Goal: Information Seeking & Learning: Learn about a topic

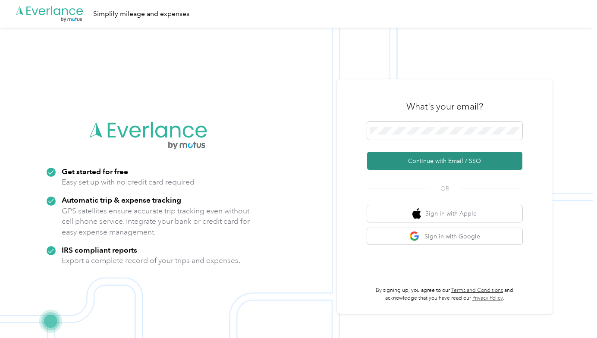
click at [455, 161] on button "Continue with Email / SSO" at bounding box center [444, 161] width 155 height 18
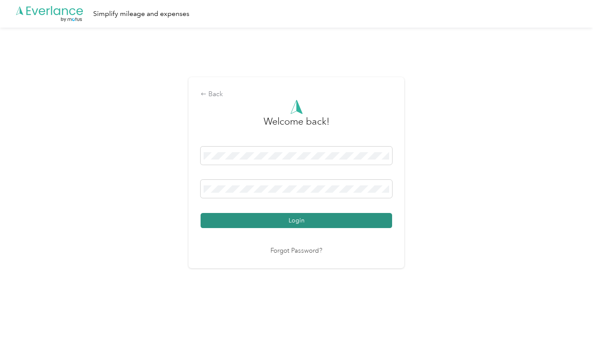
click at [300, 221] on button "Login" at bounding box center [297, 220] width 192 height 15
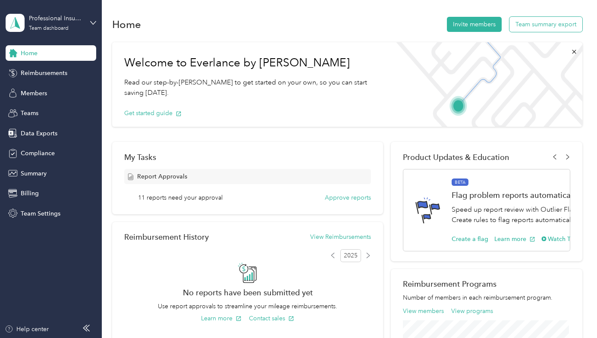
click at [545, 24] on button "Team summary export" at bounding box center [546, 24] width 73 height 15
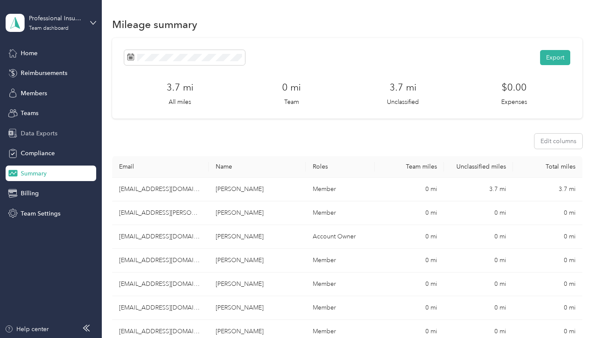
click at [35, 133] on span "Data Exports" at bounding box center [39, 133] width 37 height 9
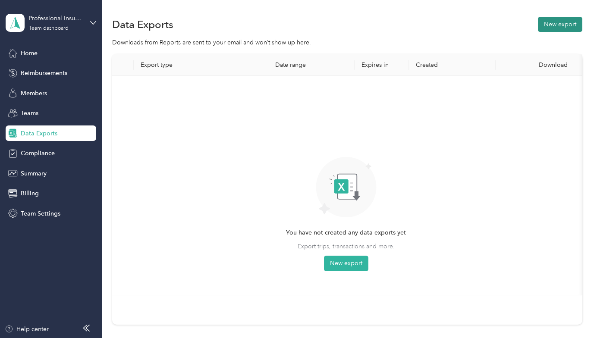
click at [563, 28] on button "New export" at bounding box center [560, 24] width 44 height 15
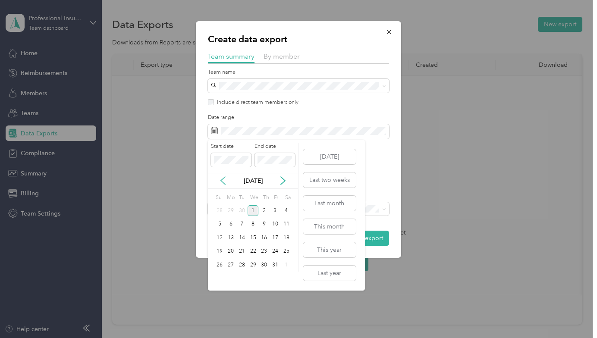
click at [223, 180] on icon at bounding box center [223, 181] width 9 height 9
click at [233, 237] on div "15" at bounding box center [230, 238] width 11 height 11
click at [219, 267] on div "28" at bounding box center [220, 265] width 11 height 11
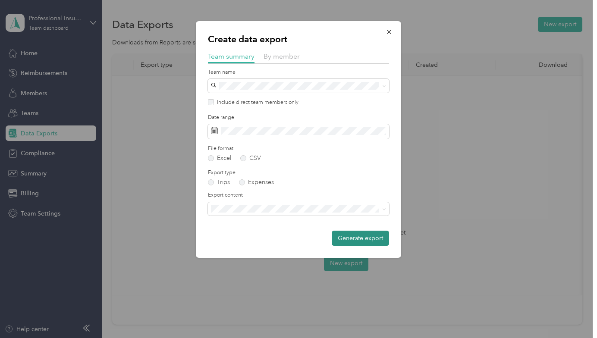
click at [358, 239] on button "Generate export" at bounding box center [360, 238] width 57 height 15
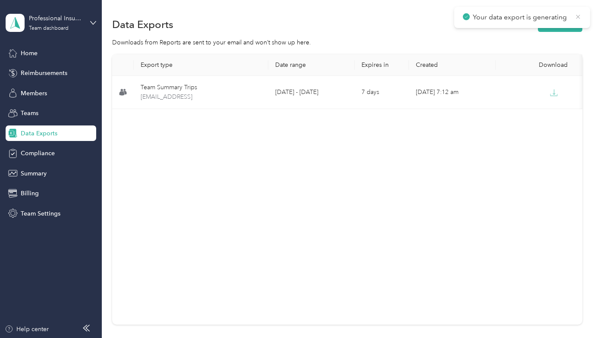
click at [579, 13] on icon at bounding box center [578, 17] width 7 height 8
click at [38, 135] on span "Data Exports" at bounding box center [39, 133] width 37 height 9
click at [562, 22] on button "New export" at bounding box center [560, 24] width 44 height 15
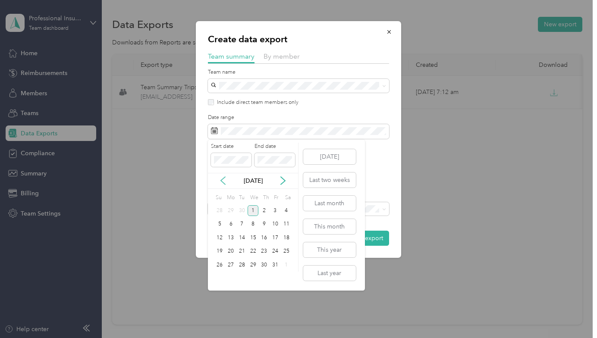
click at [221, 178] on icon at bounding box center [223, 181] width 9 height 9
click at [231, 240] on div "15" at bounding box center [230, 238] width 11 height 11
click at [220, 266] on div "28" at bounding box center [220, 265] width 11 height 11
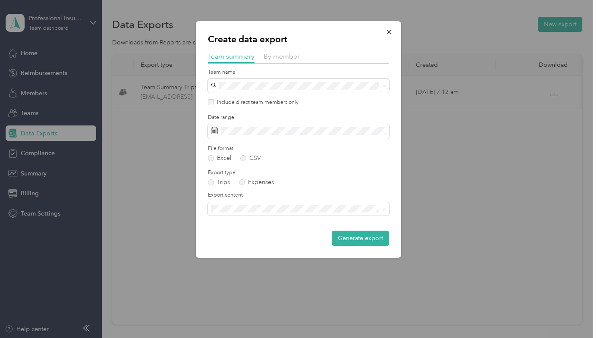
click at [243, 240] on li "Summary and full trips list" at bounding box center [298, 239] width 181 height 15
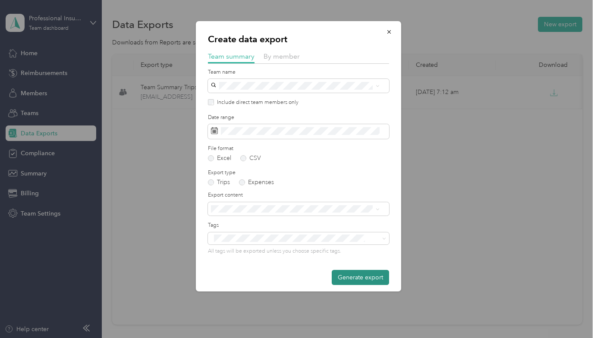
click at [347, 281] on button "Generate export" at bounding box center [360, 277] width 57 height 15
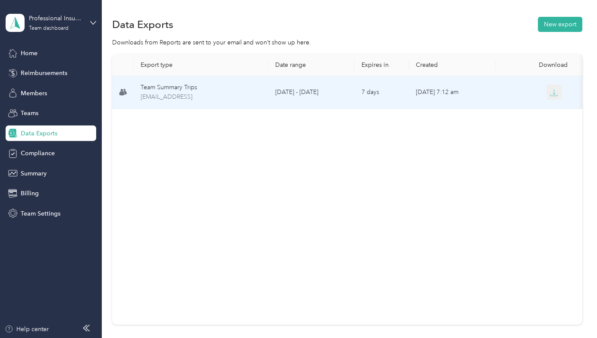
click at [556, 92] on icon "button" at bounding box center [554, 93] width 8 height 8
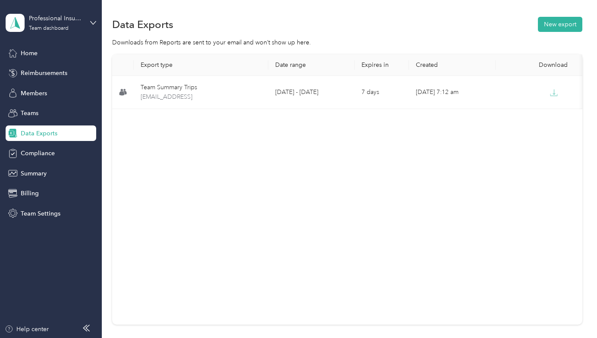
click at [62, 133] on div "Data Exports" at bounding box center [51, 134] width 91 height 16
click at [281, 305] on div "Export type Date range Expires in Created Download Team Summary Trips [EMAIL_AD…" at bounding box center [347, 189] width 470 height 271
click at [43, 92] on span "Members" at bounding box center [34, 93] width 26 height 9
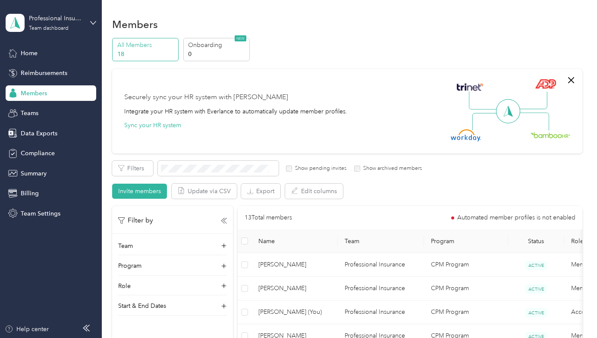
scroll to position [173, 0]
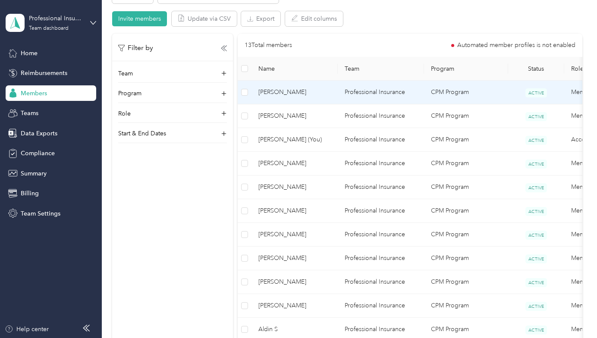
click at [280, 93] on span "[PERSON_NAME]" at bounding box center [295, 92] width 73 height 9
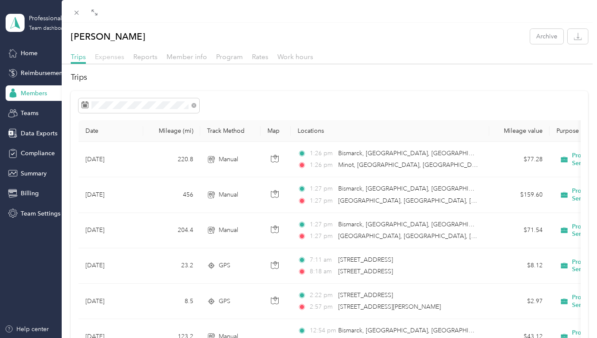
click at [119, 58] on span "Expenses" at bounding box center [109, 57] width 29 height 8
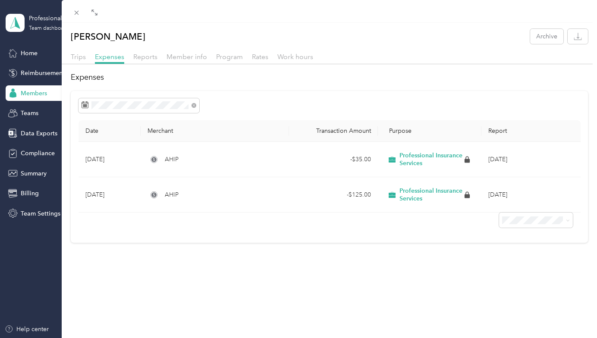
click at [36, 92] on div "[PERSON_NAME] Archive Trips Expenses Reports Member info Program Rates Work hou…" at bounding box center [298, 169] width 597 height 338
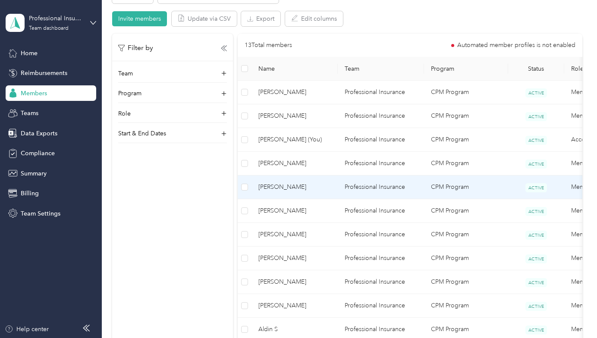
scroll to position [259, 0]
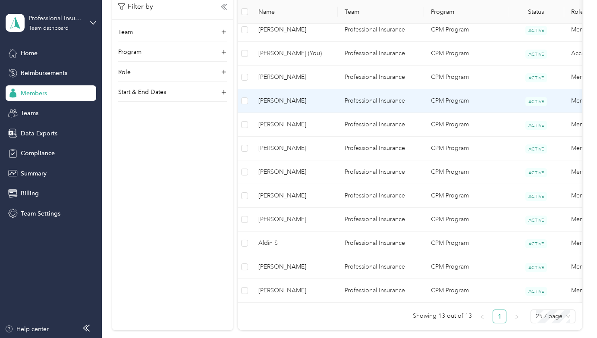
click at [278, 100] on span "[PERSON_NAME]" at bounding box center [295, 100] width 73 height 9
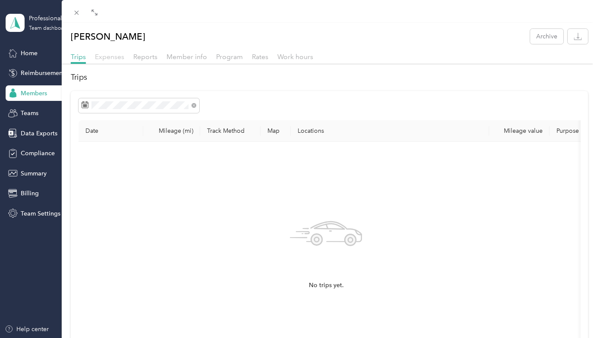
click at [114, 57] on span "Expenses" at bounding box center [109, 57] width 29 height 8
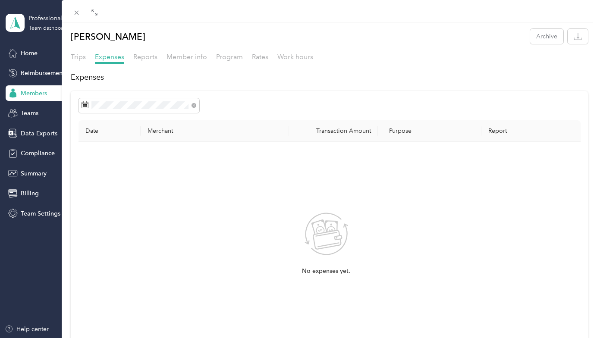
click at [37, 92] on div "[PERSON_NAME] Archive Trips Expenses Reports Member info Program Rates Work hou…" at bounding box center [298, 169] width 597 height 338
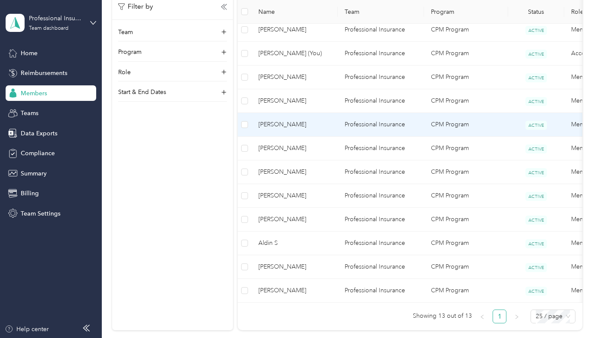
click at [289, 126] on span "[PERSON_NAME]" at bounding box center [295, 124] width 73 height 9
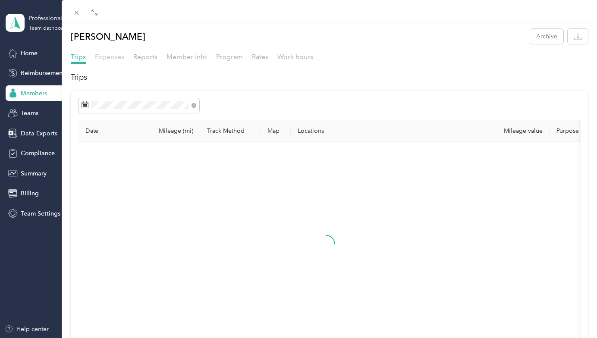
click at [115, 57] on span "Expenses" at bounding box center [109, 57] width 29 height 8
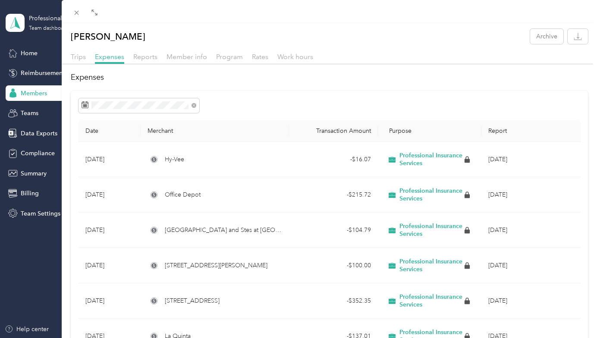
click at [41, 93] on div "[PERSON_NAME] Archive Trips Expenses Reports Member info Program Rates Work hou…" at bounding box center [298, 169] width 597 height 338
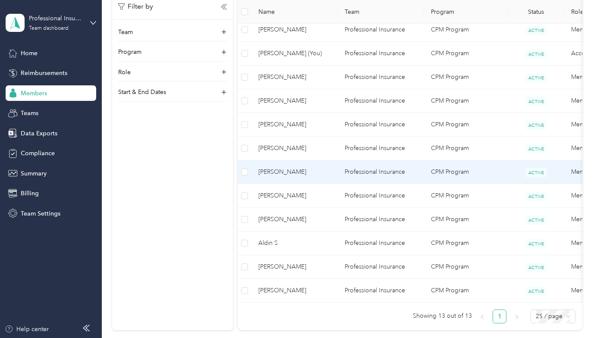
click at [283, 173] on span "[PERSON_NAME]" at bounding box center [295, 171] width 73 height 9
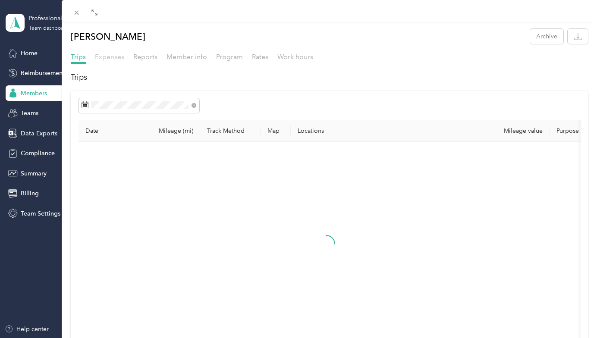
click at [112, 57] on span "Expenses" at bounding box center [109, 57] width 29 height 8
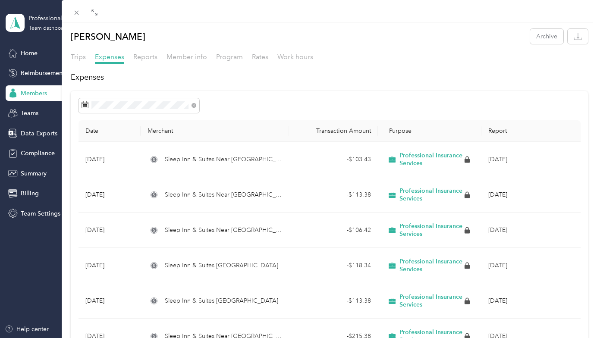
click at [45, 287] on div "[PERSON_NAME] Archive Trips Expenses Reports Member info Program Rates Work hou…" at bounding box center [298, 169] width 597 height 338
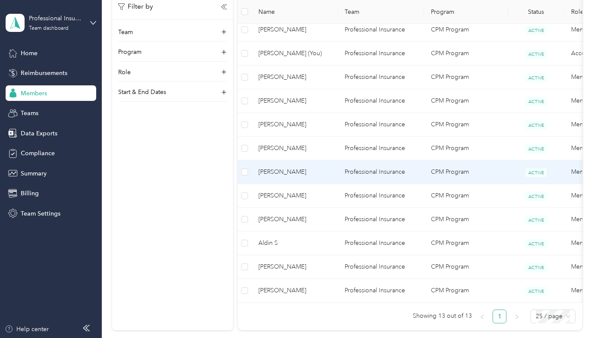
click at [271, 167] on span "[PERSON_NAME]" at bounding box center [295, 171] width 73 height 9
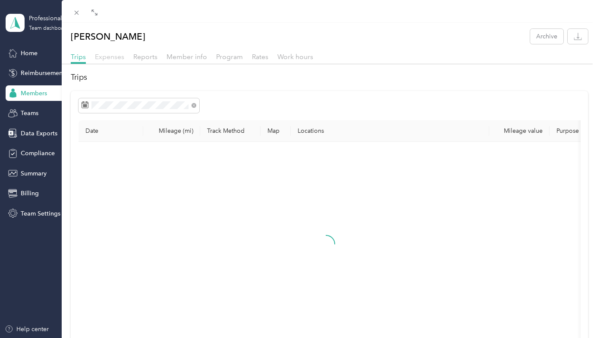
click at [117, 55] on span "Expenses" at bounding box center [109, 57] width 29 height 8
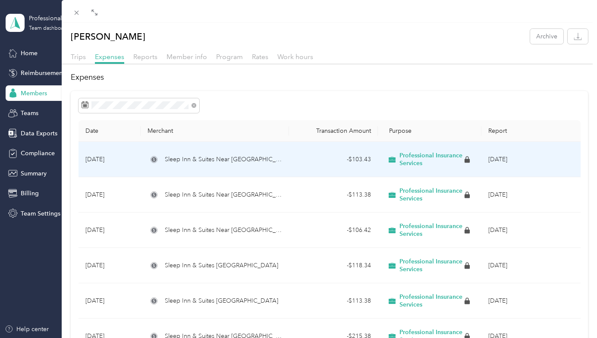
click at [242, 162] on span "Sleep Inn & Suites Near [GEOGRAPHIC_DATA]" at bounding box center [223, 159] width 117 height 9
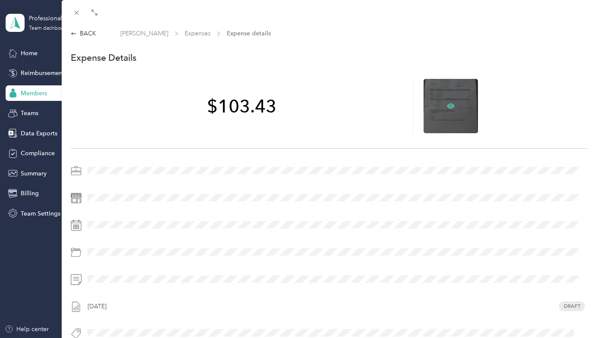
click at [448, 104] on icon at bounding box center [451, 105] width 8 height 5
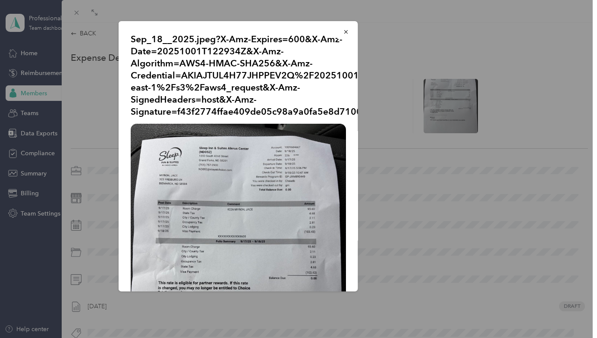
click at [252, 182] on img at bounding box center [238, 267] width 215 height 287
click at [253, 181] on img at bounding box center [238, 267] width 215 height 287
click at [215, 32] on div "Sep_18__2025.jpeg?X-Amz-Expires=600&X-Amz-Date=20251001T122934Z&X-Amz-Algorithm…" at bounding box center [239, 156] width 240 height 271
click at [229, 151] on img at bounding box center [238, 267] width 215 height 287
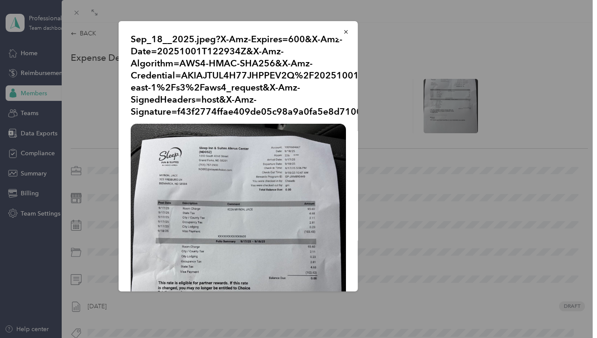
click at [38, 94] on div at bounding box center [298, 169] width 597 height 338
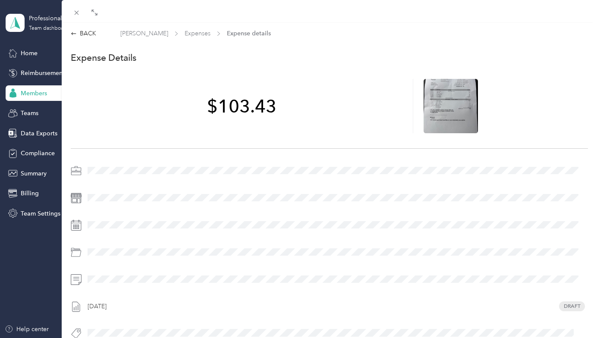
click at [38, 93] on div "BACK [PERSON_NAME] Expenses Expense details This expense cannot be edited becau…" at bounding box center [298, 169] width 597 height 338
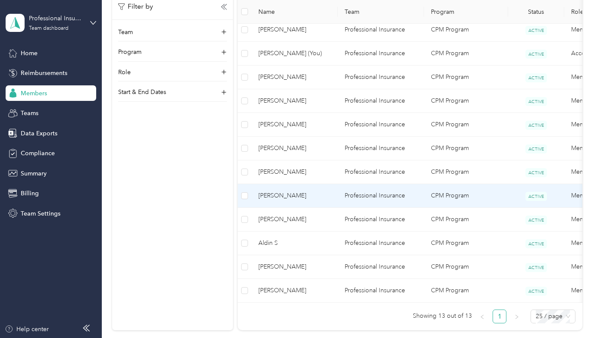
click at [283, 196] on span "[PERSON_NAME]" at bounding box center [295, 195] width 73 height 9
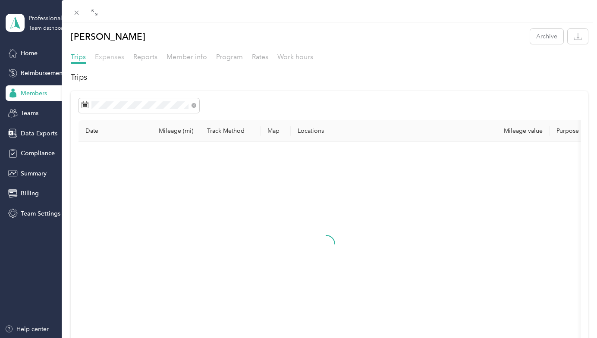
click at [116, 58] on span "Expenses" at bounding box center [109, 57] width 29 height 8
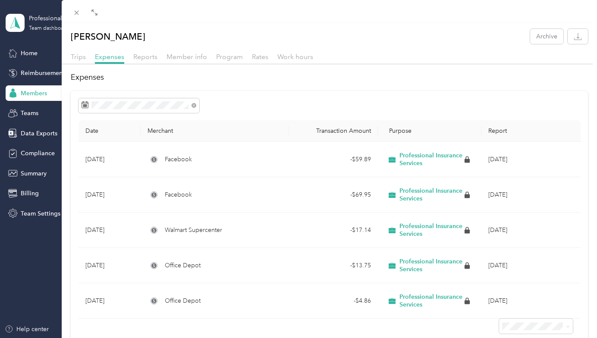
click at [32, 92] on div "[PERSON_NAME] Archive Trips Expenses Reports Member info Program Rates Work hou…" at bounding box center [298, 169] width 597 height 338
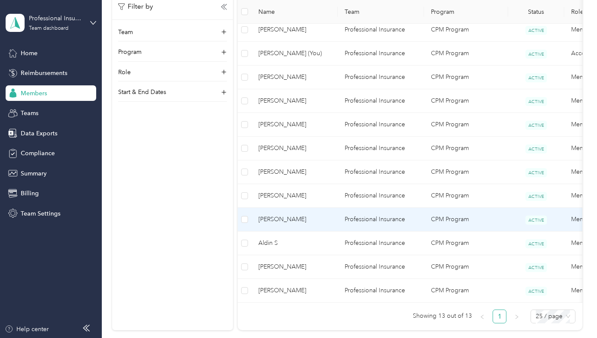
click at [287, 221] on span "[PERSON_NAME]" at bounding box center [295, 219] width 73 height 9
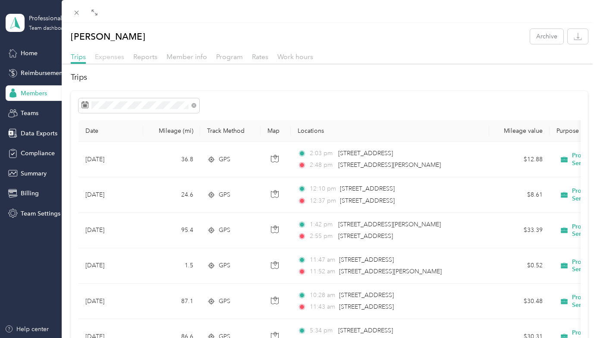
click at [112, 58] on span "Expenses" at bounding box center [109, 57] width 29 height 8
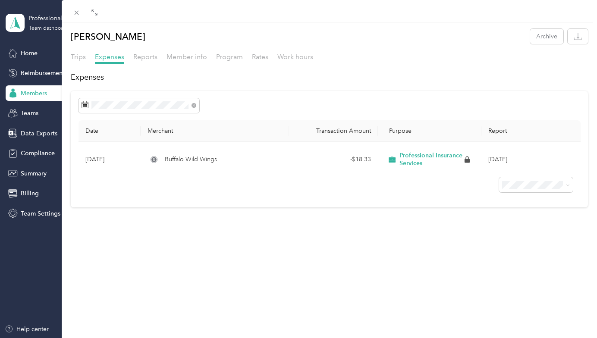
click at [29, 92] on div "[PERSON_NAME] Archive Trips Expenses Reports Member info Program Rates Work hou…" at bounding box center [298, 169] width 597 height 338
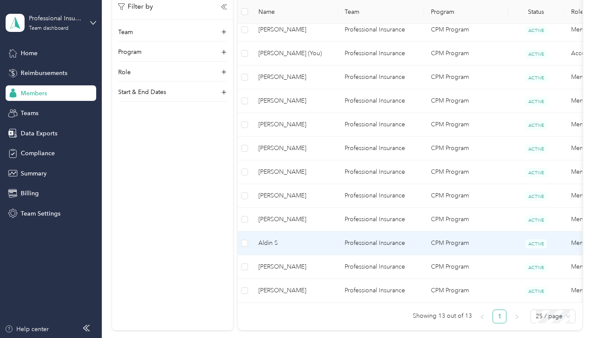
click at [280, 245] on span "Aldin S" at bounding box center [295, 243] width 73 height 9
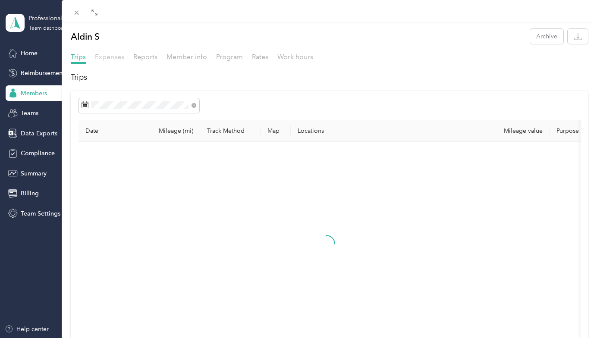
click at [112, 57] on span "Expenses" at bounding box center [109, 57] width 29 height 8
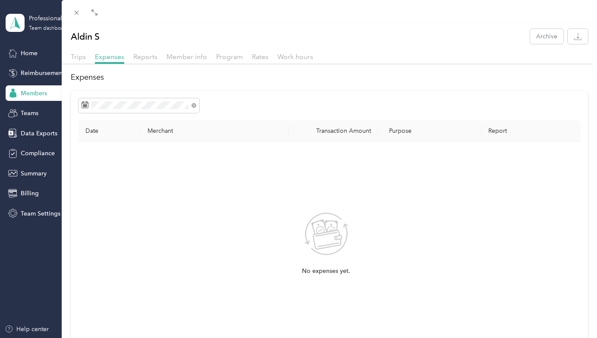
click at [40, 95] on div "Aldin S Archive Trips Expenses Reports Member info Program Rates Work hours Exp…" at bounding box center [298, 169] width 597 height 338
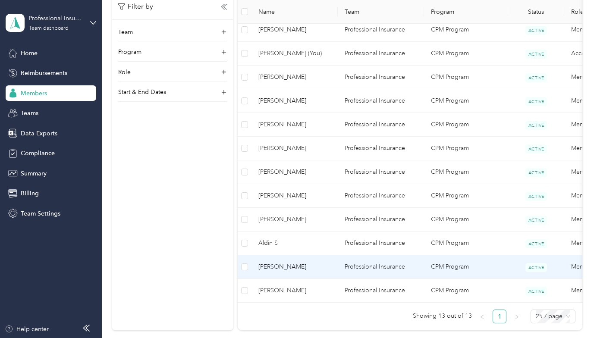
click at [293, 265] on span "[PERSON_NAME]" at bounding box center [295, 266] width 73 height 9
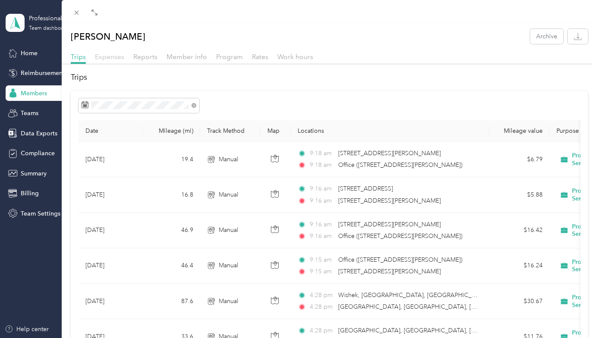
click at [106, 53] on span "Expenses" at bounding box center [109, 57] width 29 height 8
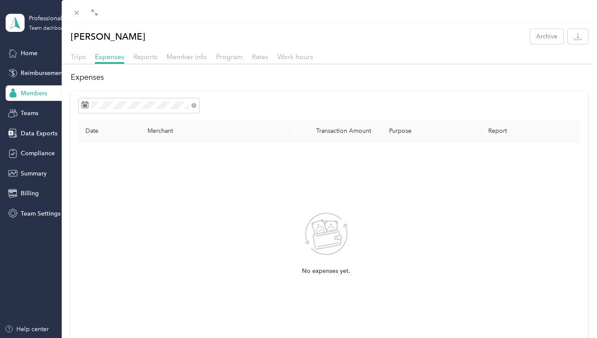
click at [22, 91] on div "[PERSON_NAME] Archive Trips Expenses Reports Member info Program Rates Work hou…" at bounding box center [298, 169] width 597 height 338
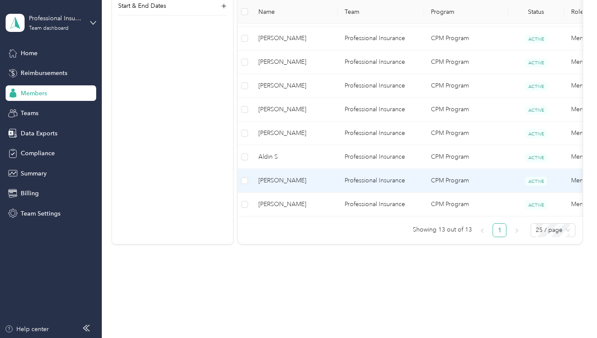
scroll to position [353, 0]
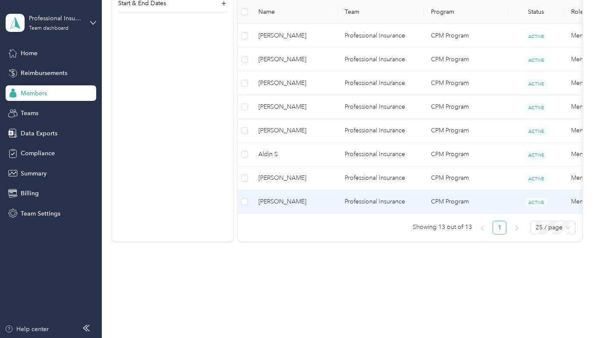
click at [276, 197] on span "[PERSON_NAME]" at bounding box center [295, 201] width 73 height 9
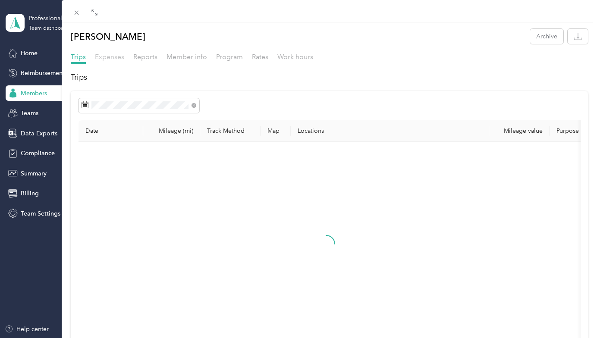
click at [110, 57] on span "Expenses" at bounding box center [109, 57] width 29 height 8
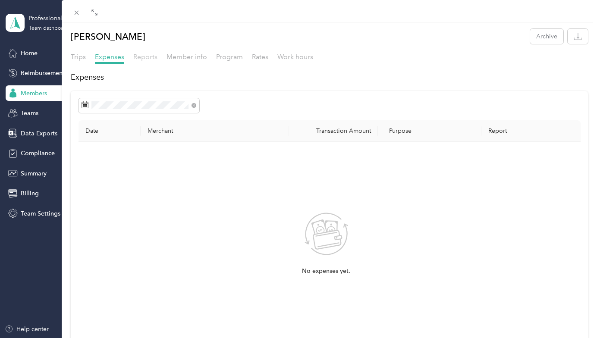
click at [136, 55] on span "Reports" at bounding box center [145, 57] width 24 height 8
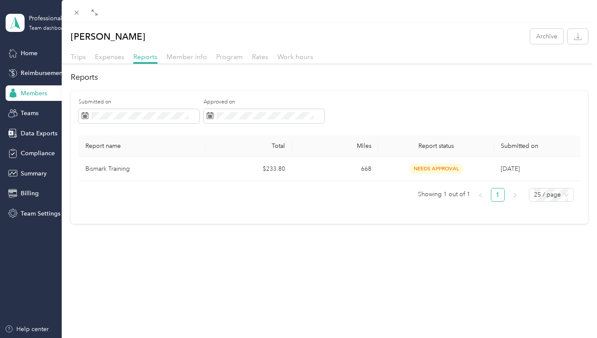
click at [32, 132] on div "[PERSON_NAME] Archive Trips Expenses Reports Member info Program Rates Work hou…" at bounding box center [298, 169] width 597 height 338
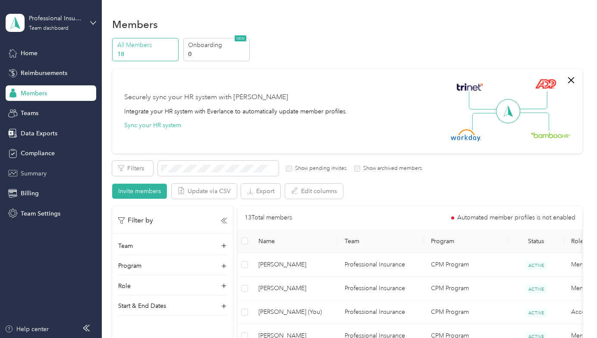
click at [41, 172] on span "Summary" at bounding box center [34, 173] width 26 height 9
